Goal: Transaction & Acquisition: Purchase product/service

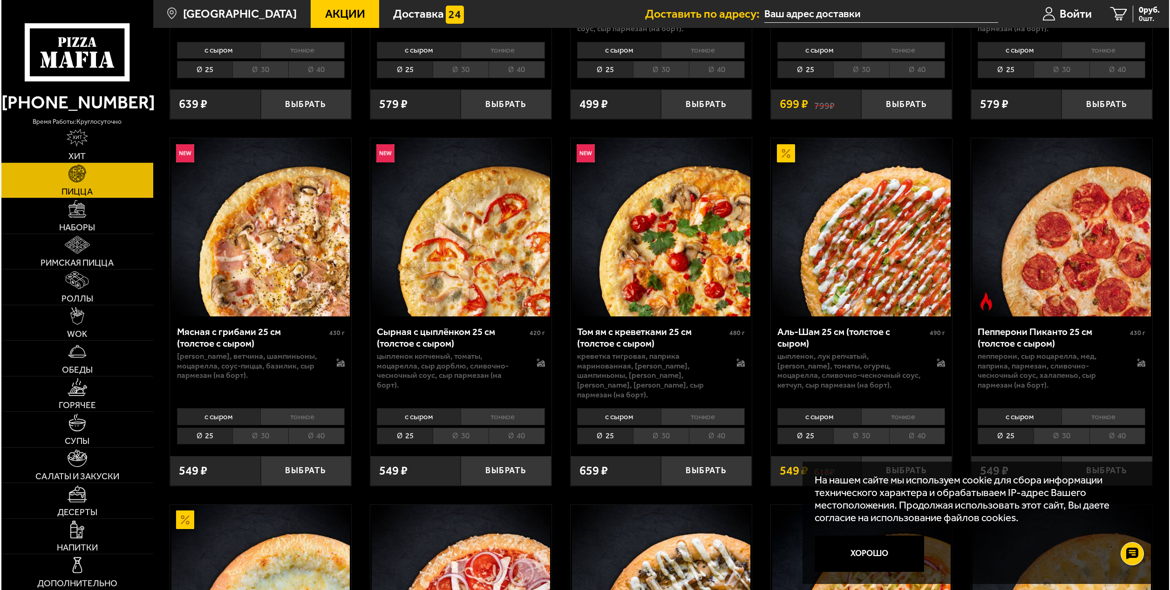
scroll to position [1058, 0]
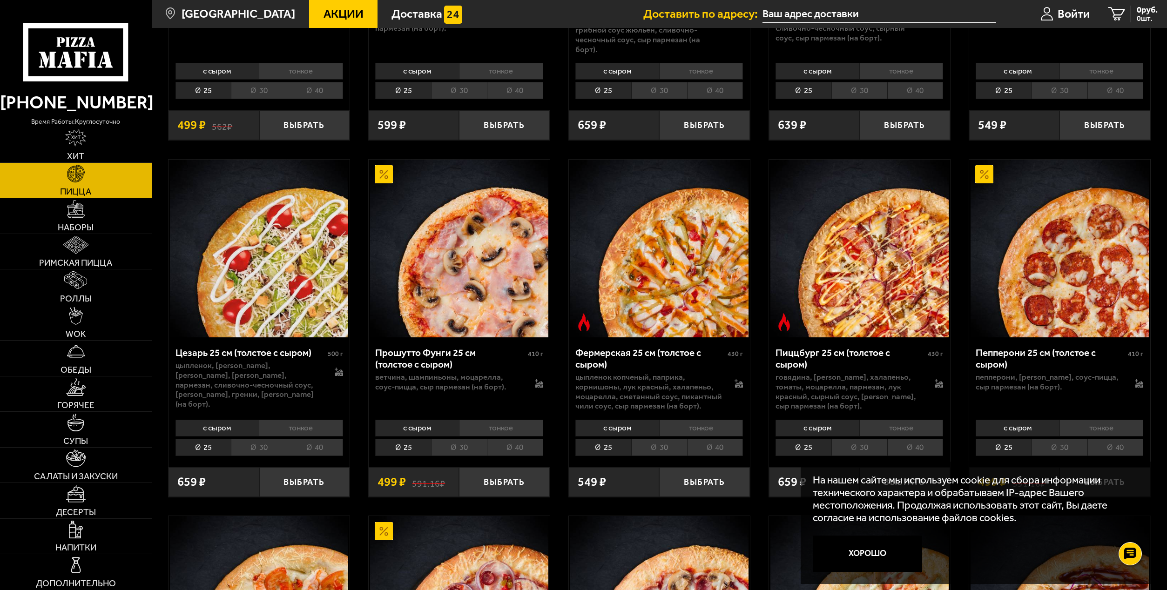
click at [316, 265] on img at bounding box center [259, 249] width 178 height 178
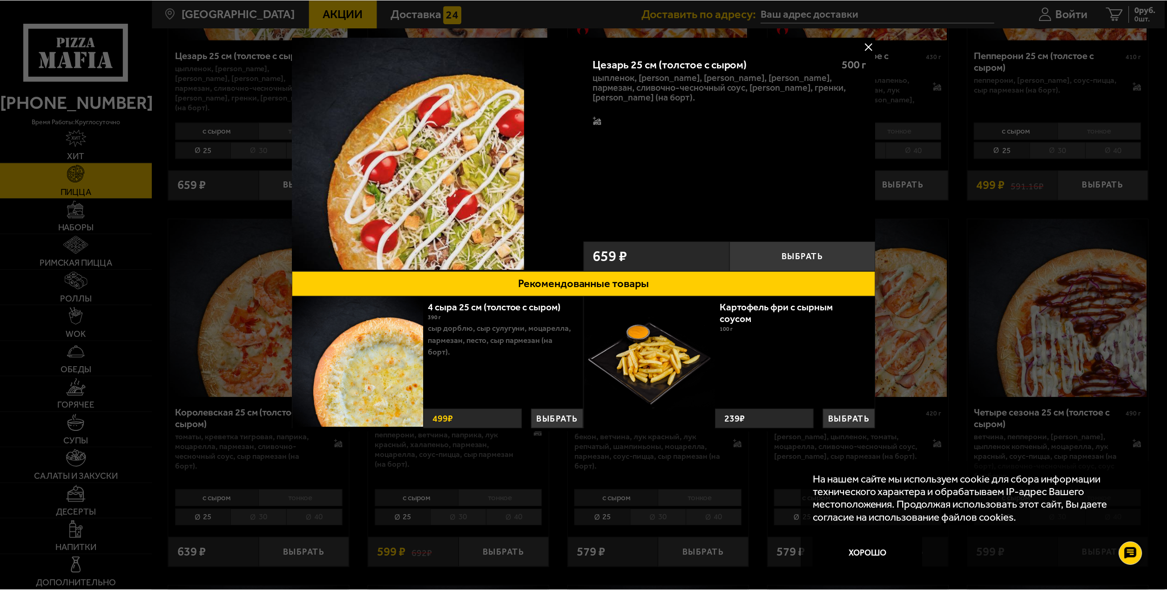
scroll to position [1687, 0]
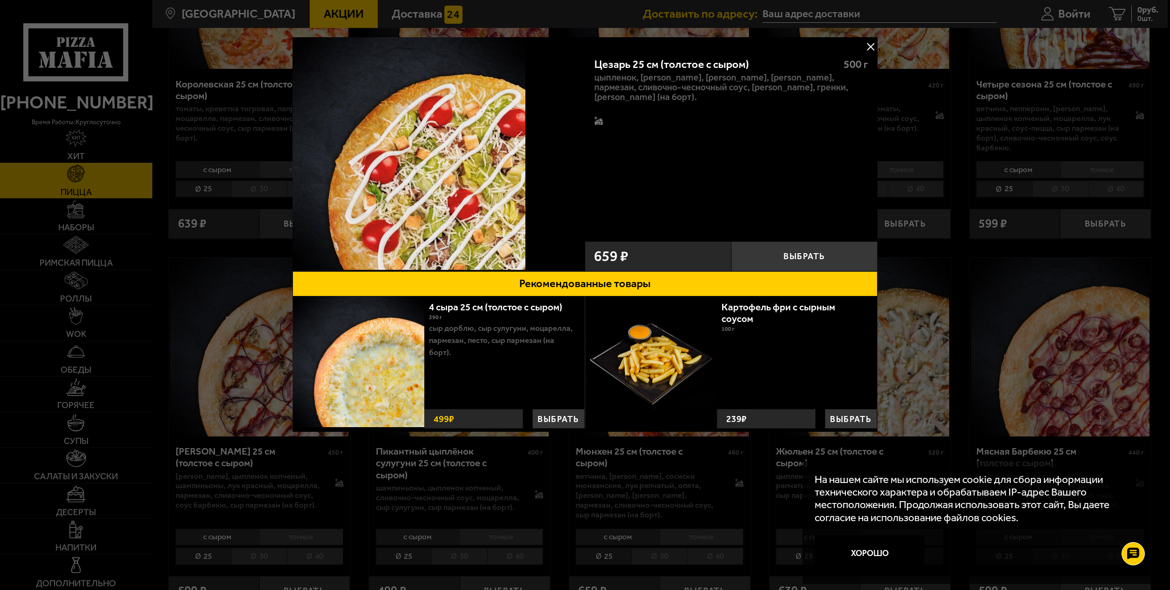
click at [873, 46] on button at bounding box center [870, 47] width 14 height 14
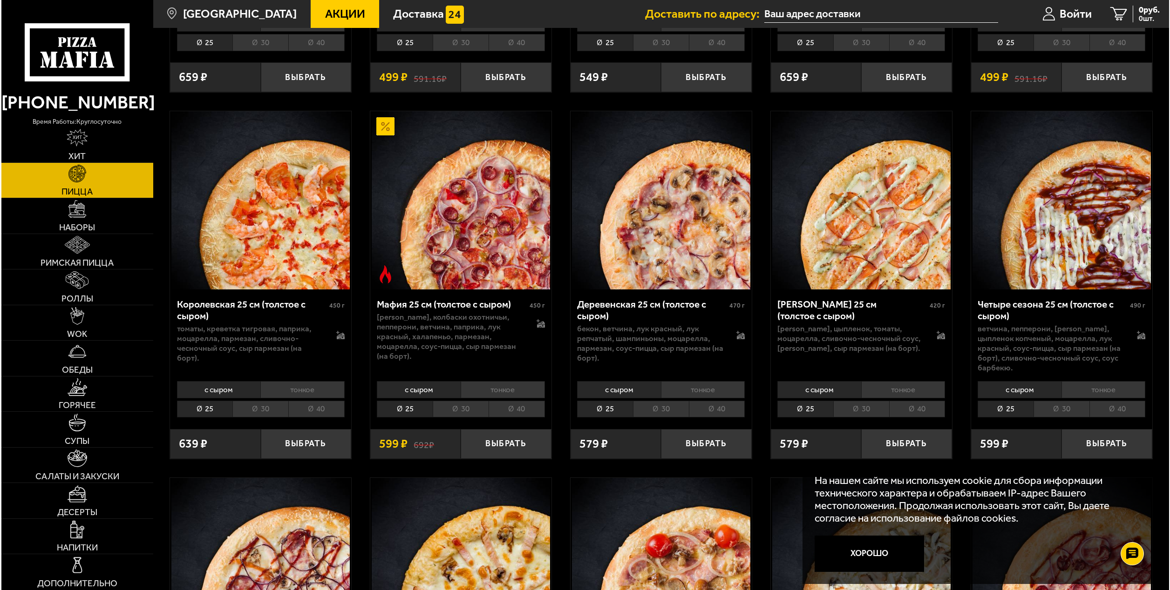
scroll to position [1774, 0]
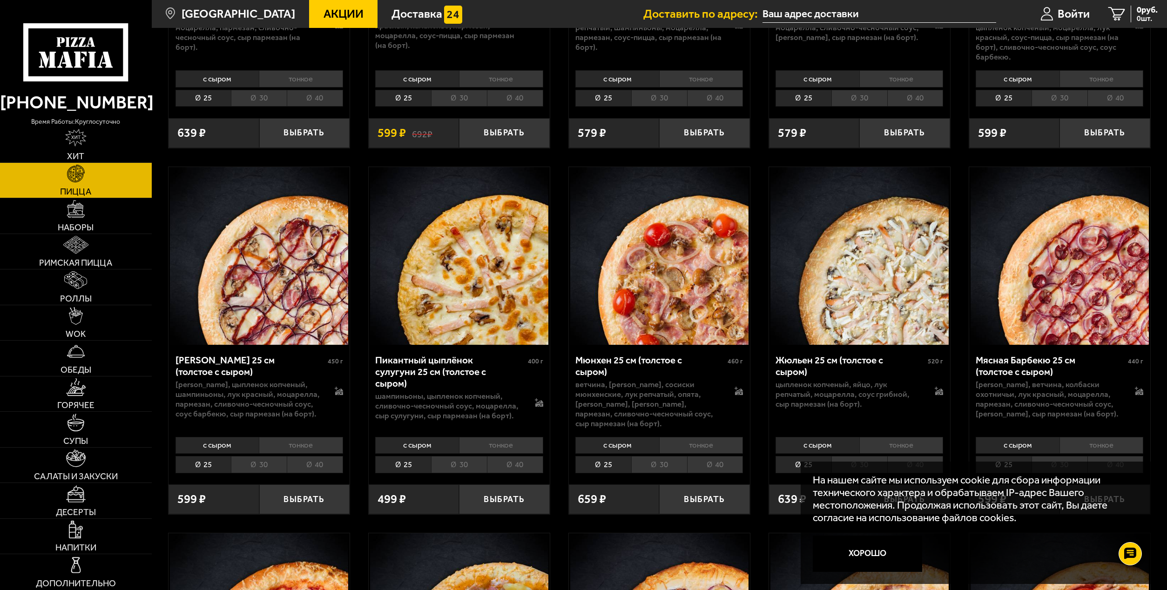
click at [1084, 307] on img at bounding box center [1060, 256] width 178 height 178
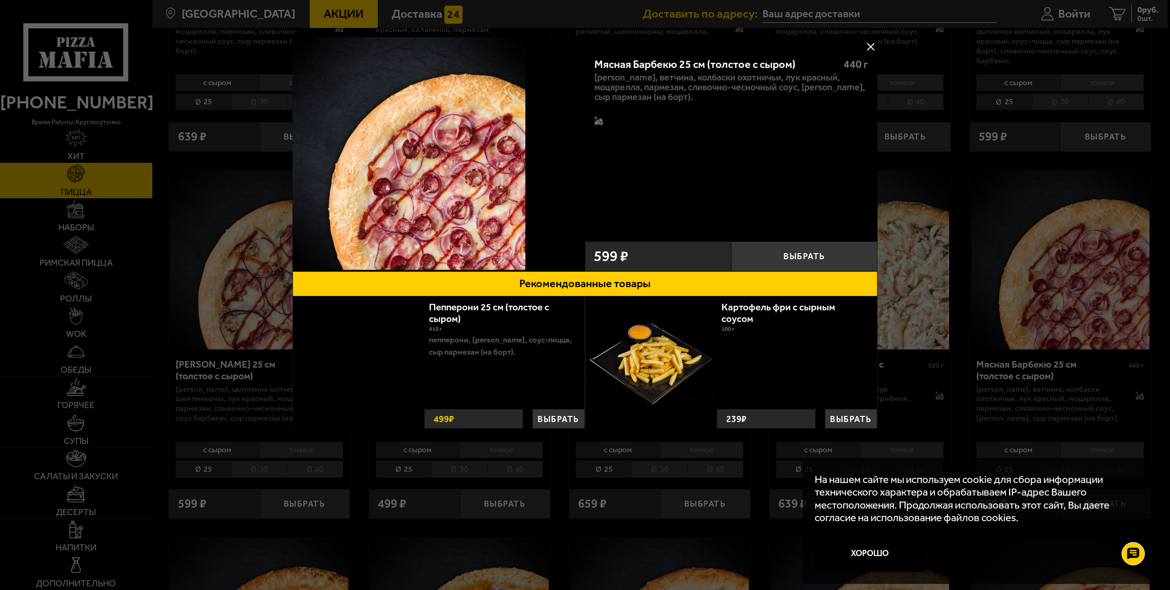
scroll to position [221, 0]
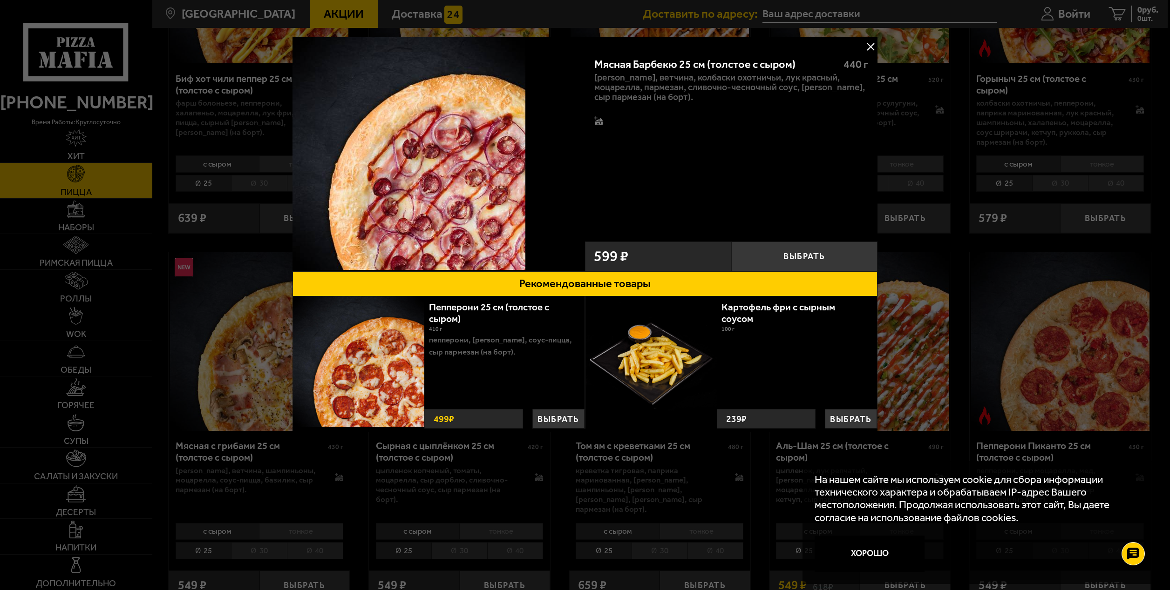
click at [876, 16] on div at bounding box center [585, 295] width 1170 height 590
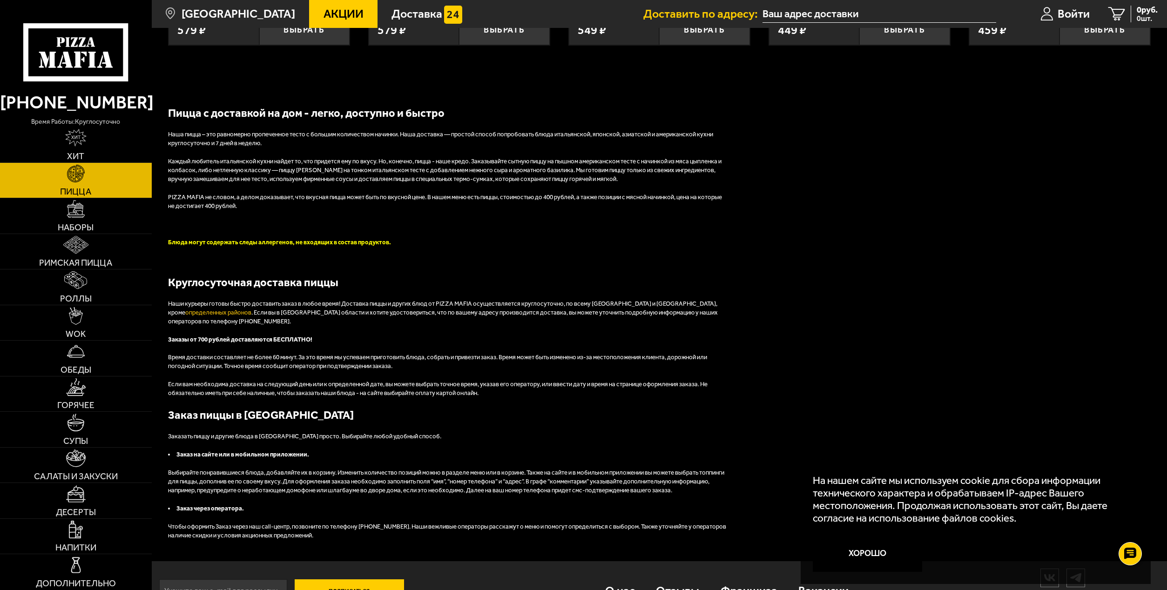
scroll to position [2619, 0]
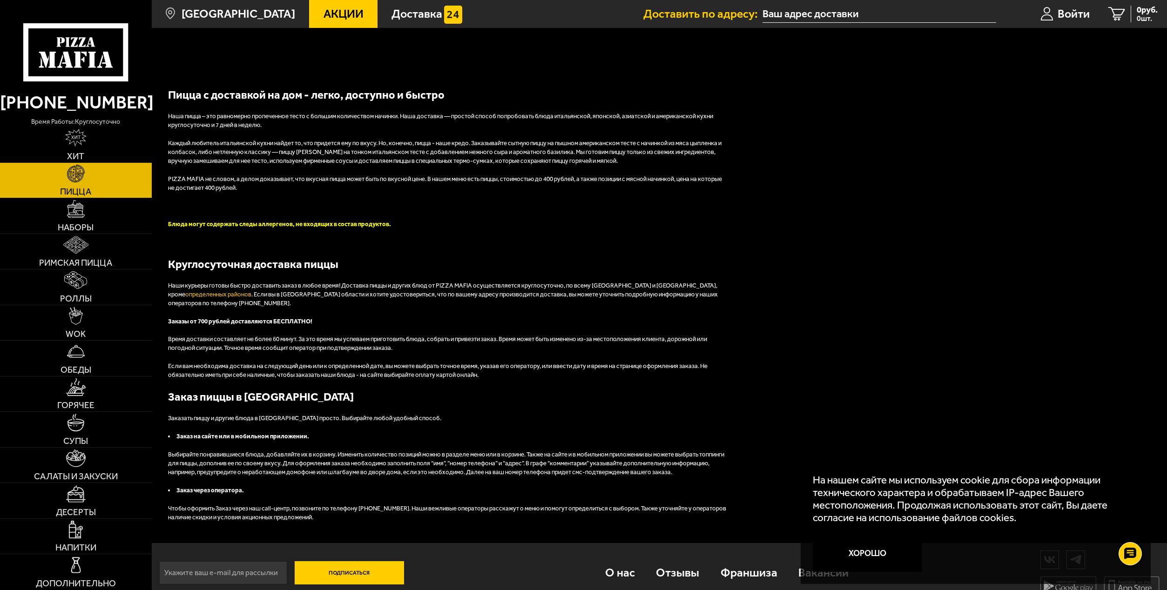
click at [362, 564] on button "Подписаться" at bounding box center [349, 573] width 109 height 23
